Goal: Information Seeking & Learning: Compare options

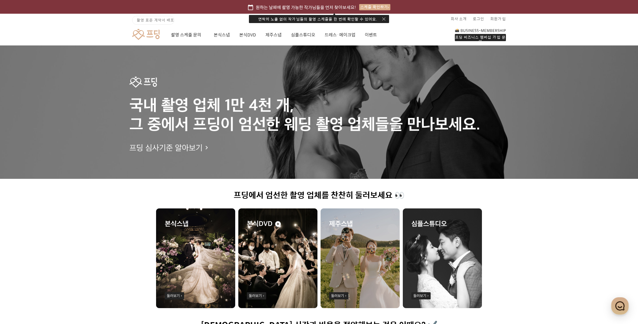
click at [173, 222] on img at bounding box center [195, 258] width 79 height 100
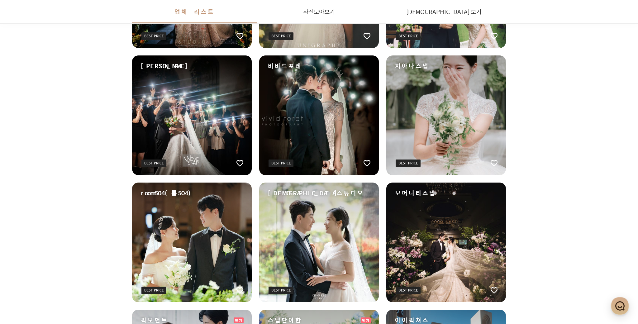
scroll to position [285, 0]
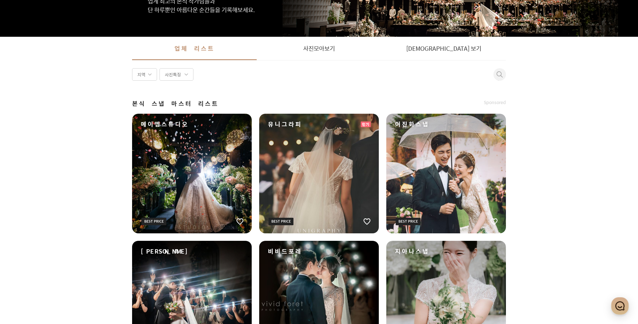
scroll to position [0, 0]
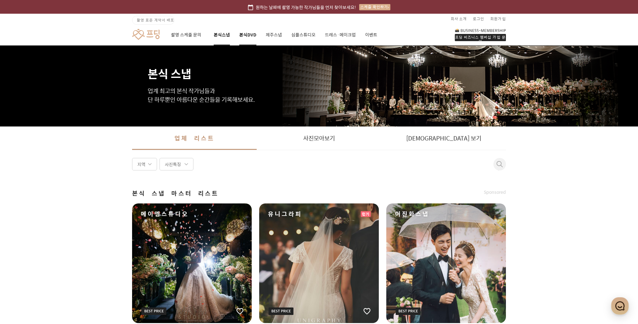
click at [243, 33] on link "본식DVD" at bounding box center [247, 34] width 17 height 21
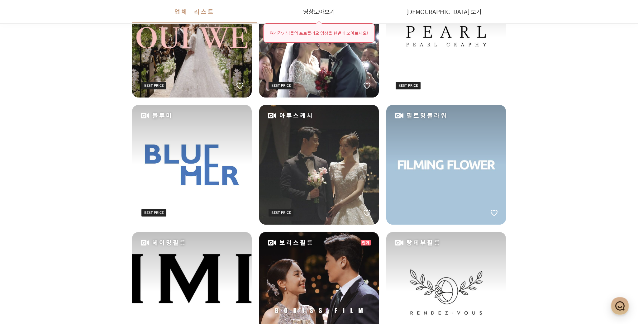
scroll to position [235, 0]
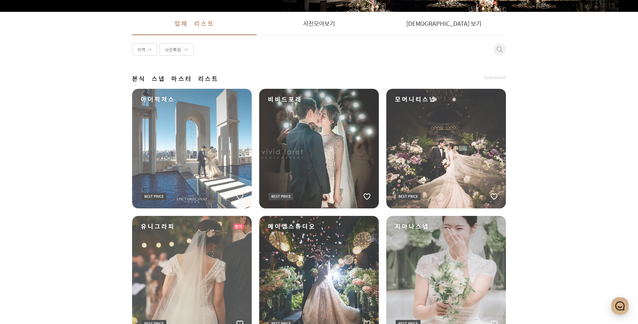
scroll to position [118, 0]
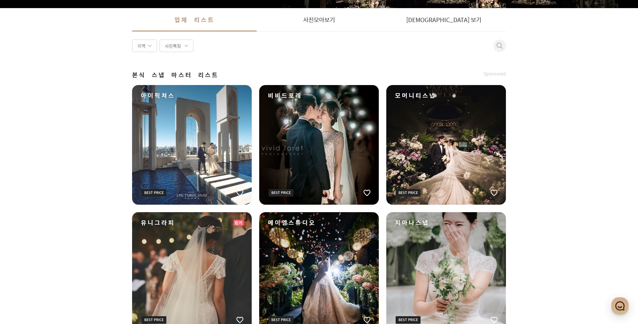
click at [231, 182] on div "아이픽쳐스" at bounding box center [192, 145] width 120 height 120
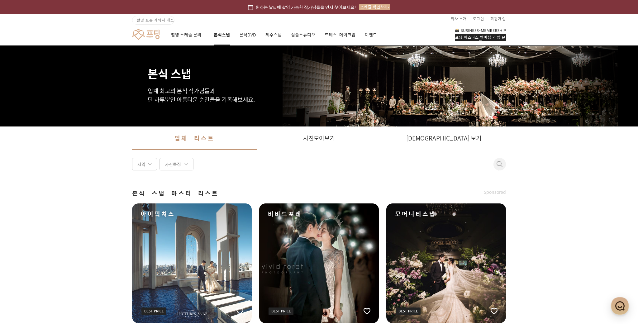
scroll to position [118, 0]
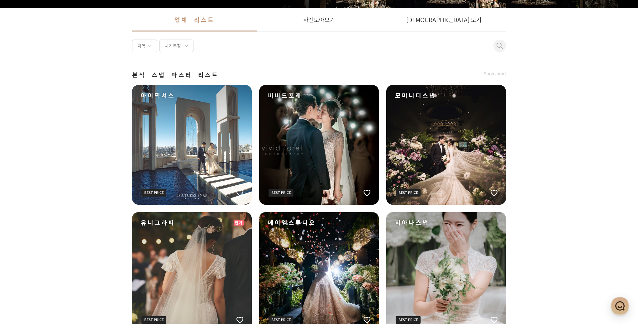
click at [208, 162] on div "아이픽쳐스" at bounding box center [192, 145] width 120 height 120
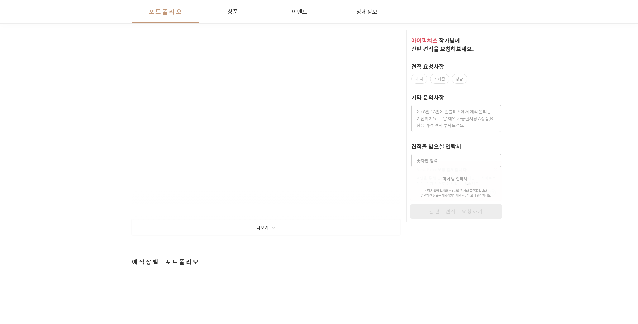
scroll to position [802, 0]
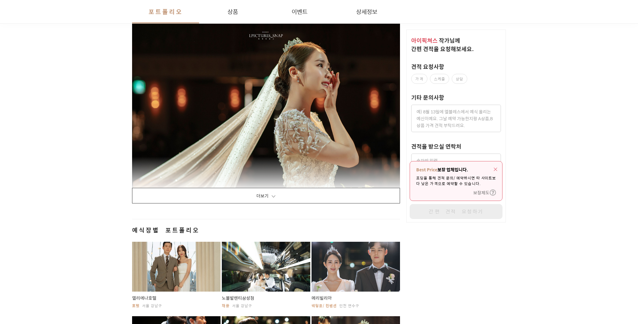
click at [292, 193] on button "더보기" at bounding box center [266, 196] width 268 height 16
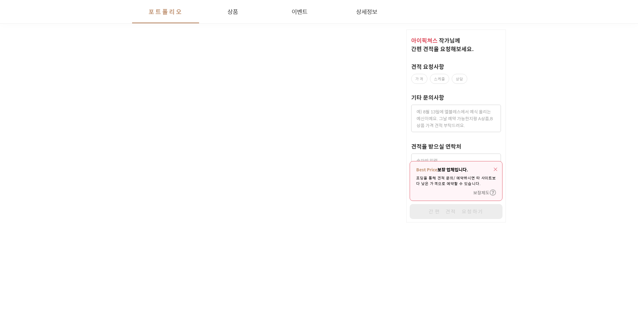
scroll to position [1491, 0]
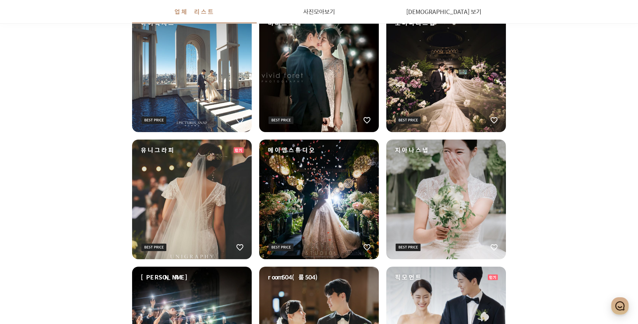
scroll to position [191, 0]
click at [344, 64] on div "비비드포레" at bounding box center [319, 72] width 120 height 120
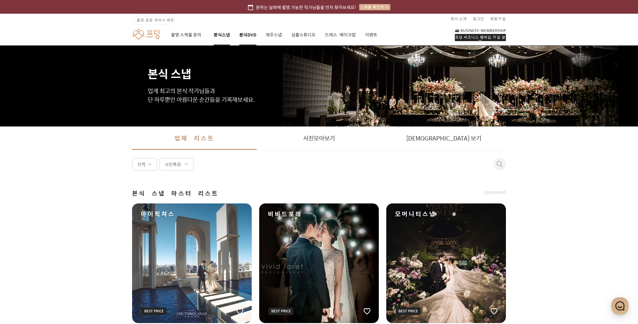
click at [241, 39] on link "본식DVD" at bounding box center [247, 34] width 17 height 21
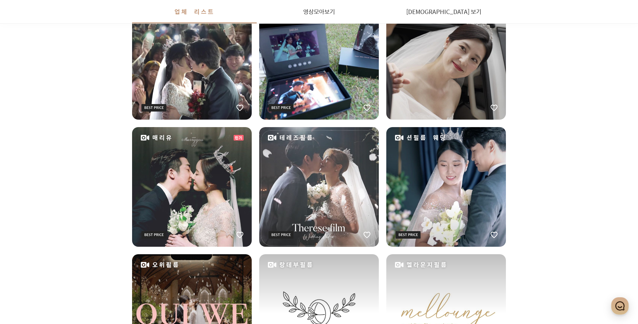
scroll to position [284, 0]
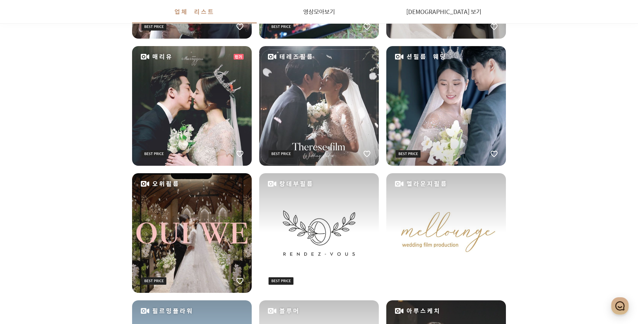
click at [321, 121] on div "테레즈필름" at bounding box center [319, 106] width 120 height 120
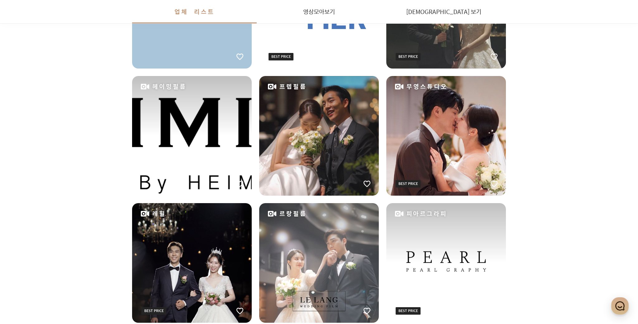
scroll to position [636, 0]
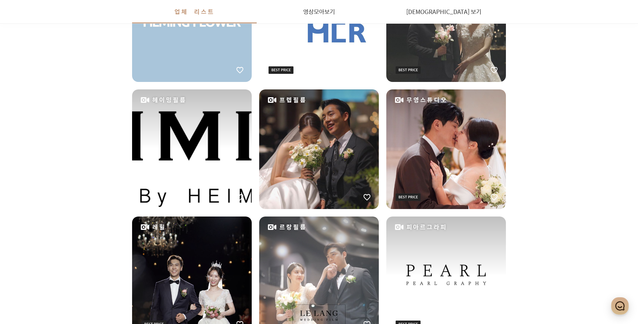
scroll to position [690, 0]
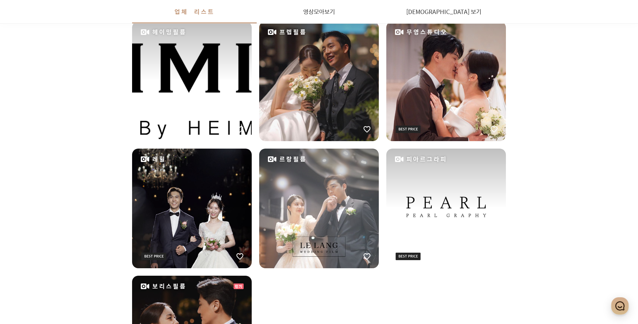
click at [314, 183] on div "르랑필름" at bounding box center [319, 209] width 120 height 120
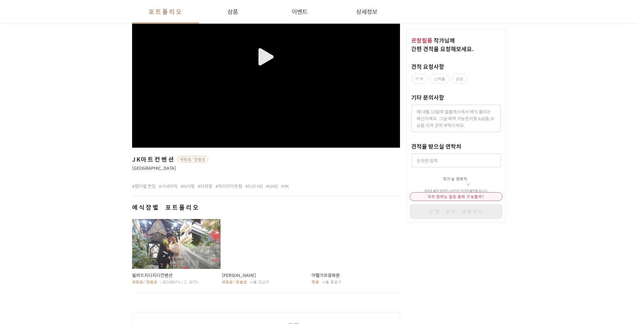
scroll to position [306, 0]
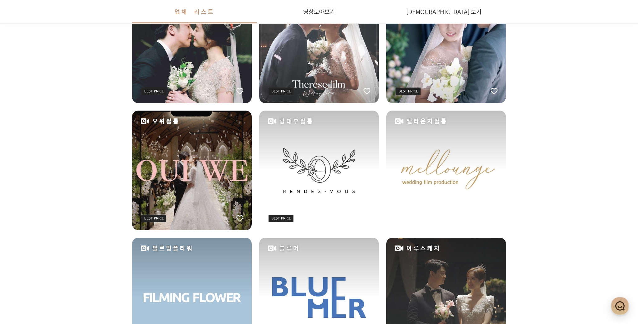
scroll to position [351, 0]
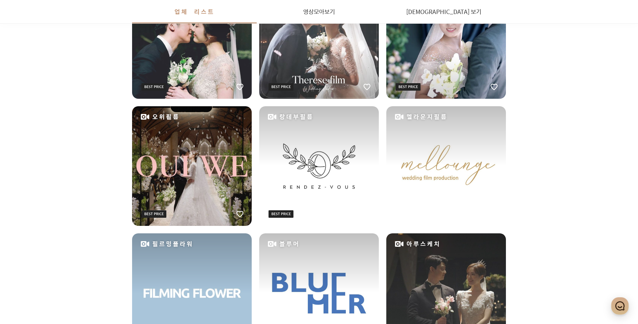
click at [419, 168] on div "멜라운지필름" at bounding box center [446, 166] width 120 height 120
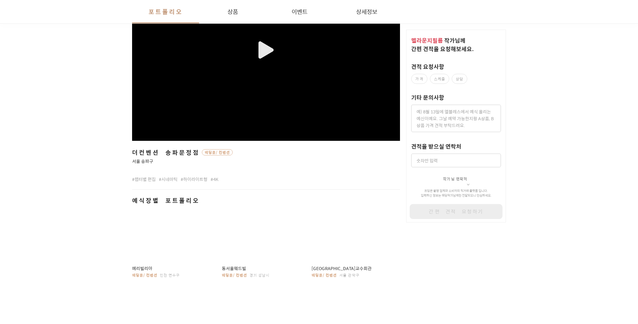
scroll to position [204, 0]
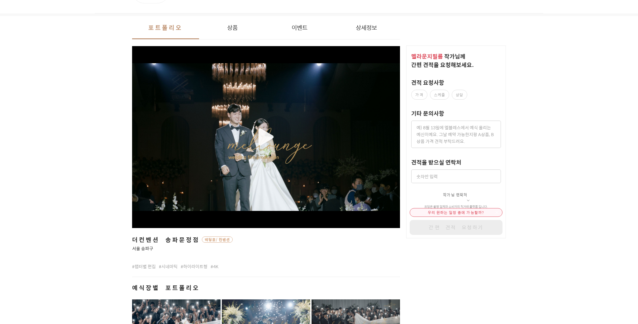
scroll to position [0, 0]
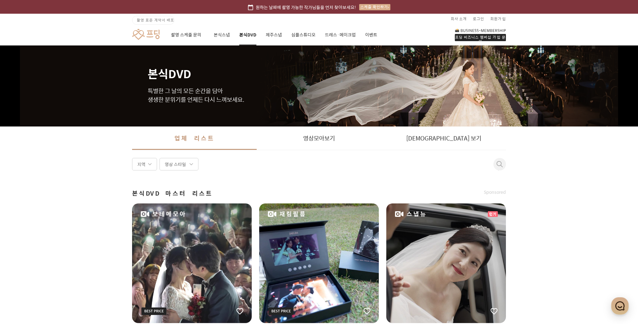
click at [278, 32] on link "제주스냅" at bounding box center [274, 34] width 16 height 21
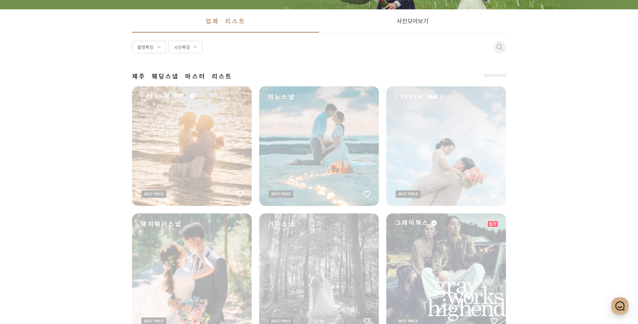
scroll to position [120, 0]
